Goal: Complete application form

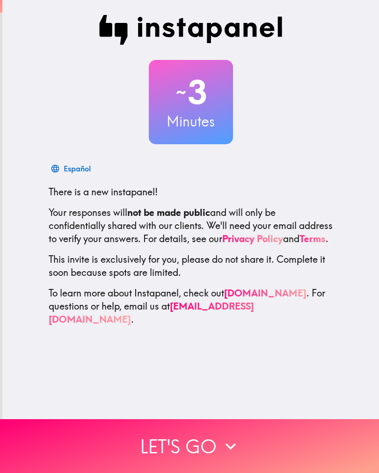
click at [123, 440] on button "Let's go" at bounding box center [189, 446] width 379 height 54
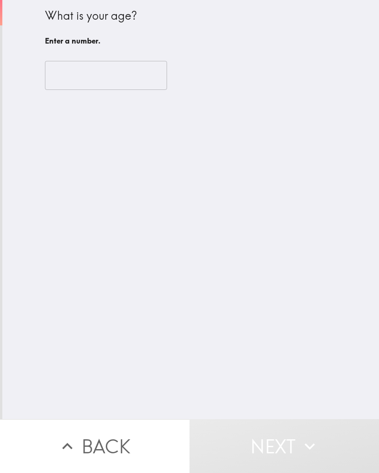
click at [80, 66] on input "number" at bounding box center [106, 75] width 122 height 29
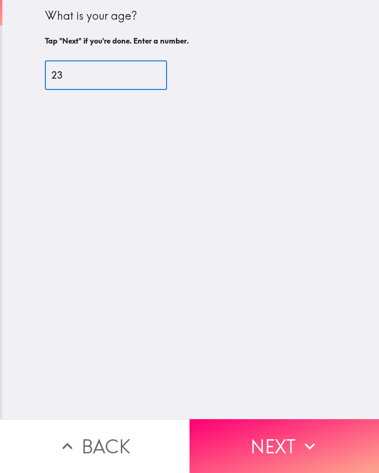
type input "23"
click at [344, 164] on div "What is your age? Tap "Next" if you're done. Enter a number. 23 ​" at bounding box center [190, 209] width 377 height 419
click at [283, 457] on button "Next" at bounding box center [285, 446] width 190 height 54
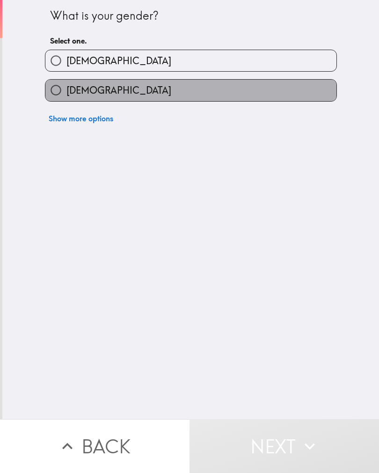
click at [332, 92] on label "[DEMOGRAPHIC_DATA]" at bounding box center [190, 90] width 291 height 21
click at [66, 92] on input "[DEMOGRAPHIC_DATA]" at bounding box center [55, 90] width 21 height 21
radio input "true"
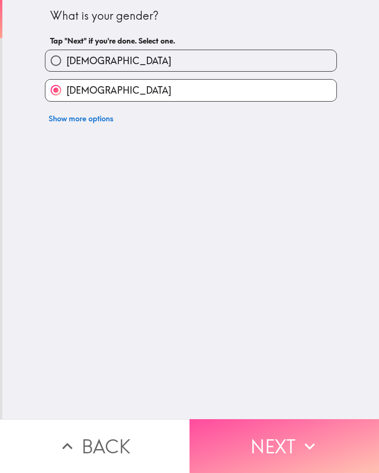
click at [249, 449] on button "Next" at bounding box center [285, 446] width 190 height 54
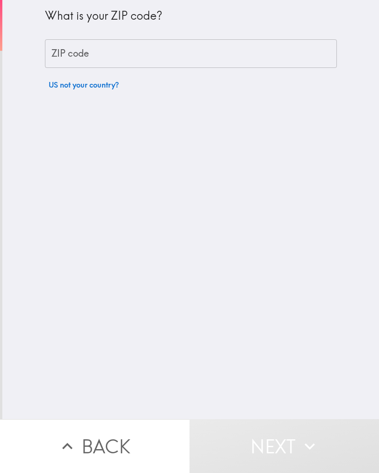
click at [299, 75] on div "What is your ZIP code? ZIP code ZIP code US not your country?" at bounding box center [191, 47] width 292 height 94
click at [302, 66] on input "ZIP code" at bounding box center [191, 53] width 292 height 29
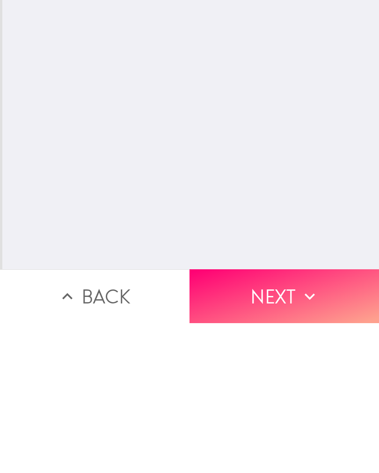
type input "31750"
click at [306, 419] on button "Next" at bounding box center [285, 446] width 190 height 54
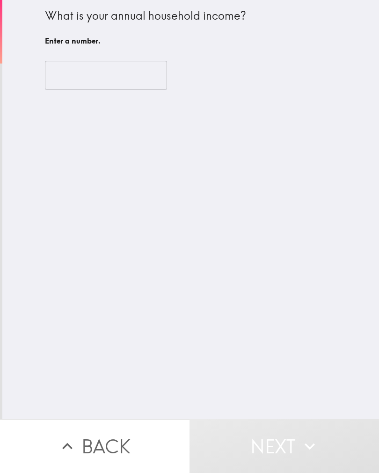
click at [77, 69] on input "number" at bounding box center [106, 75] width 122 height 29
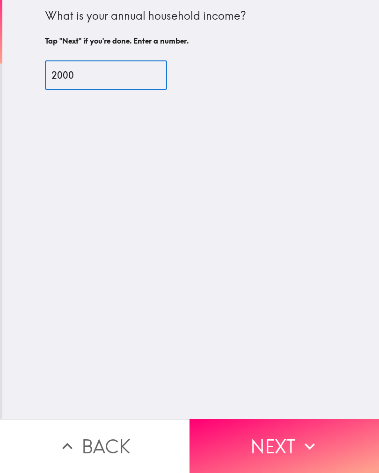
type input "2000"
